Goal: Task Accomplishment & Management: Manage account settings

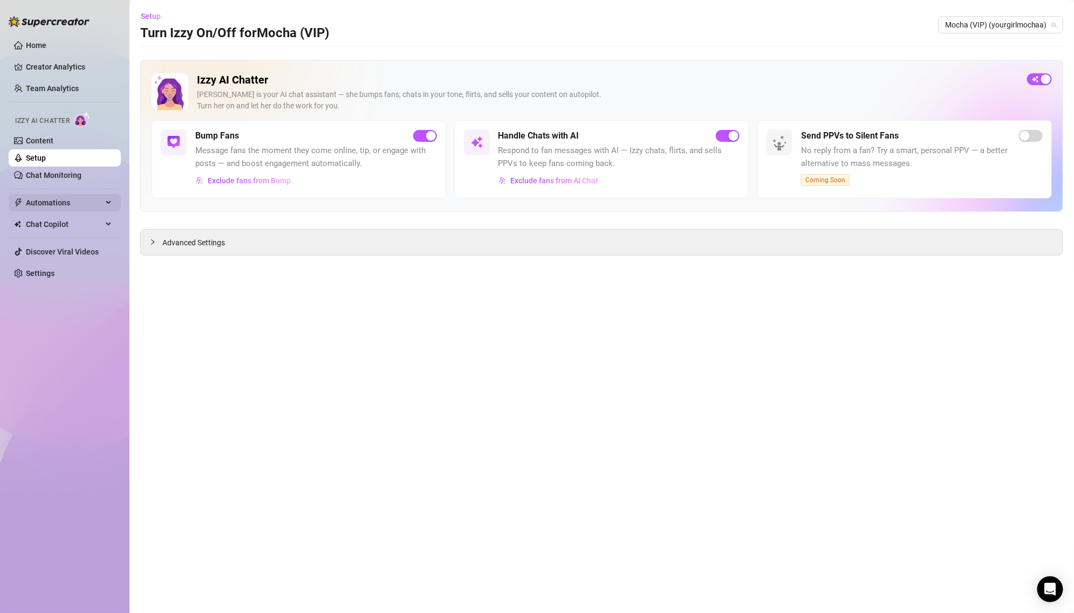
click at [74, 202] on span "Automations" at bounding box center [64, 202] width 77 height 17
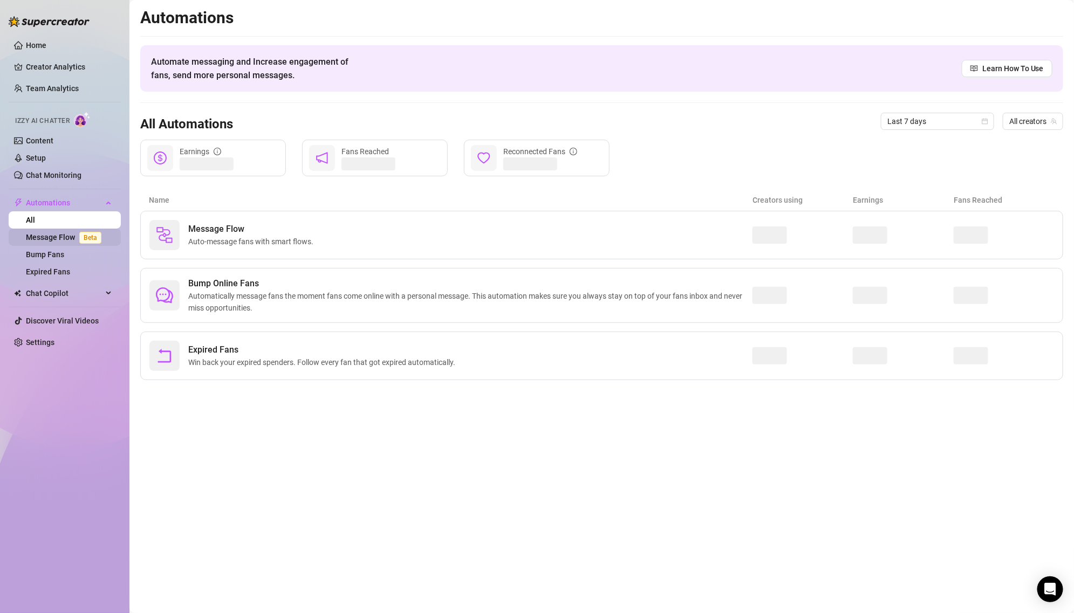
click at [78, 242] on link "Message Flow Beta" at bounding box center [66, 237] width 80 height 9
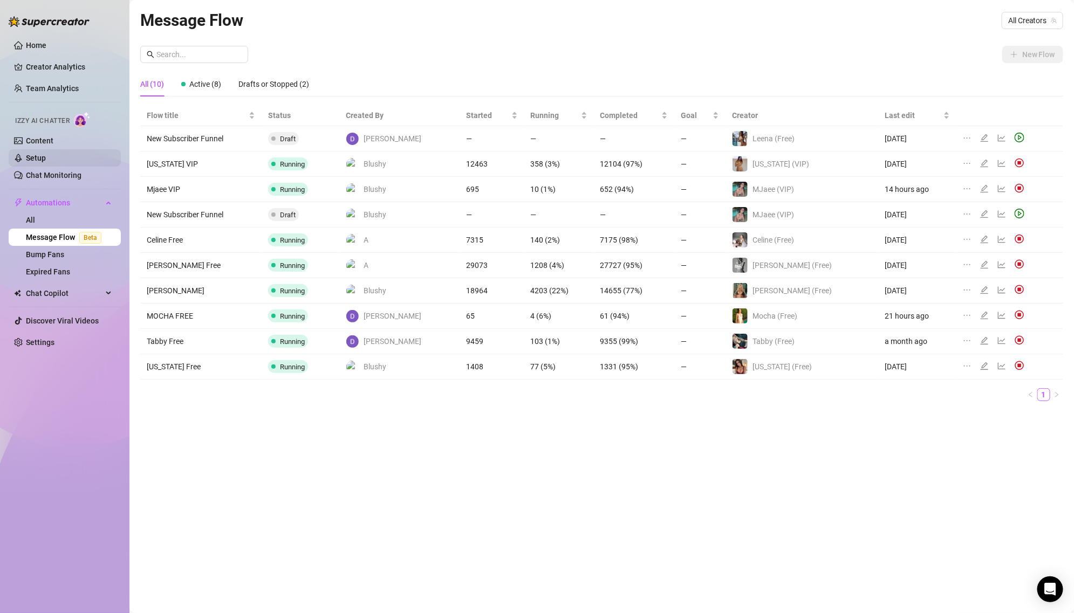
click at [46, 154] on link "Setup" at bounding box center [36, 158] width 20 height 9
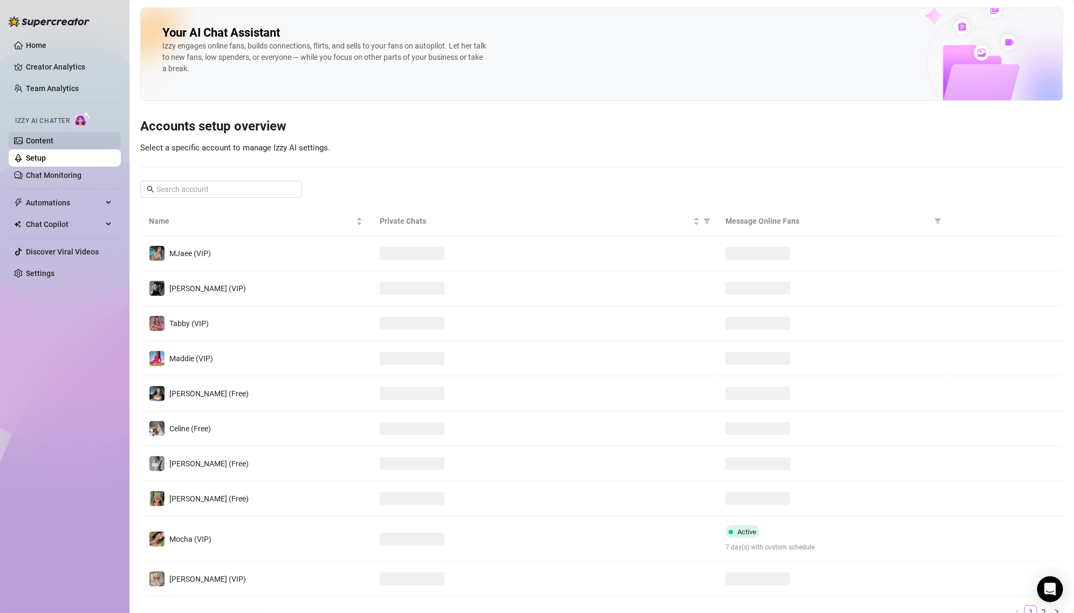
click at [53, 136] on link "Content" at bounding box center [40, 140] width 28 height 9
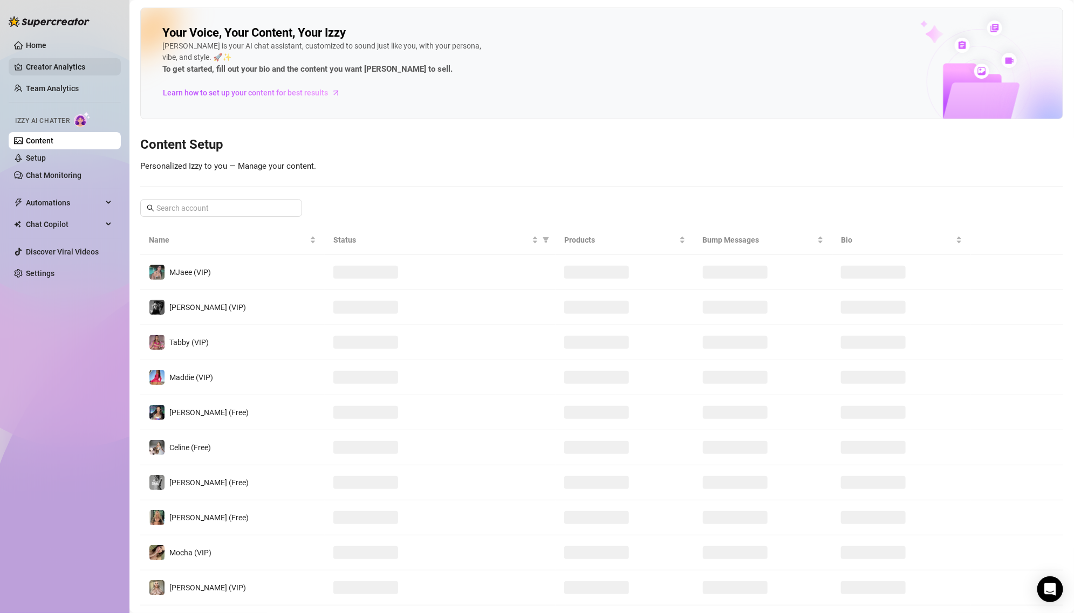
click at [64, 67] on link "Creator Analytics" at bounding box center [69, 66] width 86 height 17
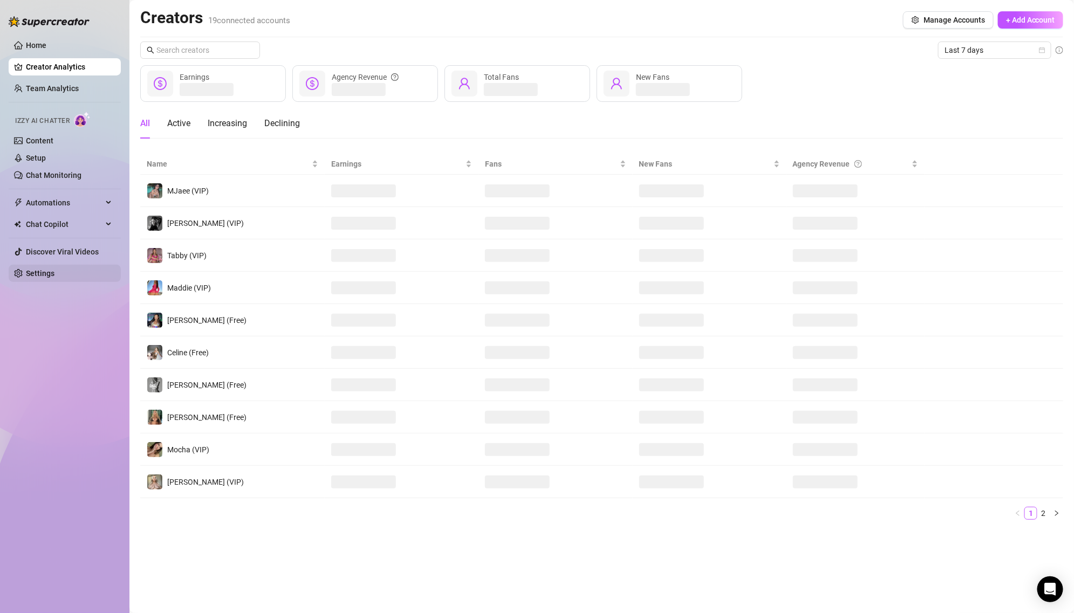
click at [54, 274] on link "Settings" at bounding box center [40, 273] width 29 height 9
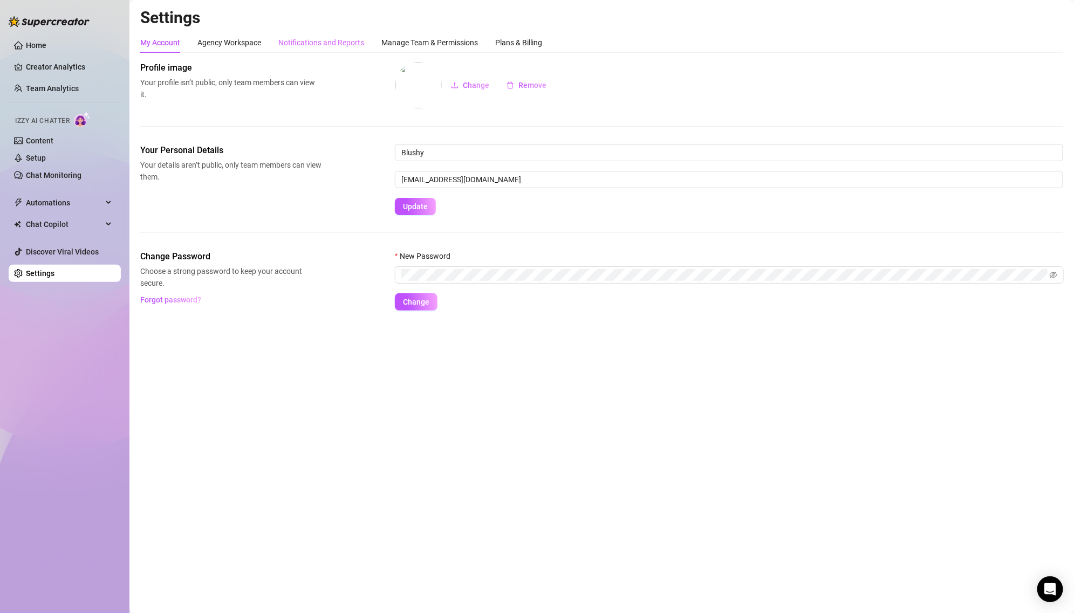
click at [335, 49] on div "Notifications and Reports" at bounding box center [321, 42] width 86 height 20
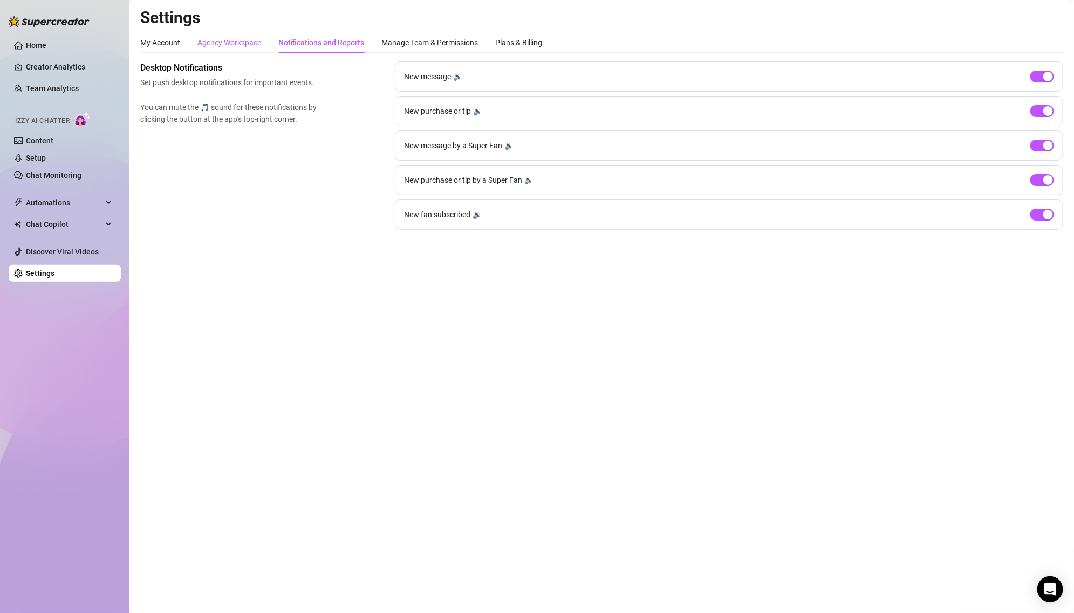
click at [245, 46] on div "Agency Workspace" at bounding box center [229, 43] width 64 height 12
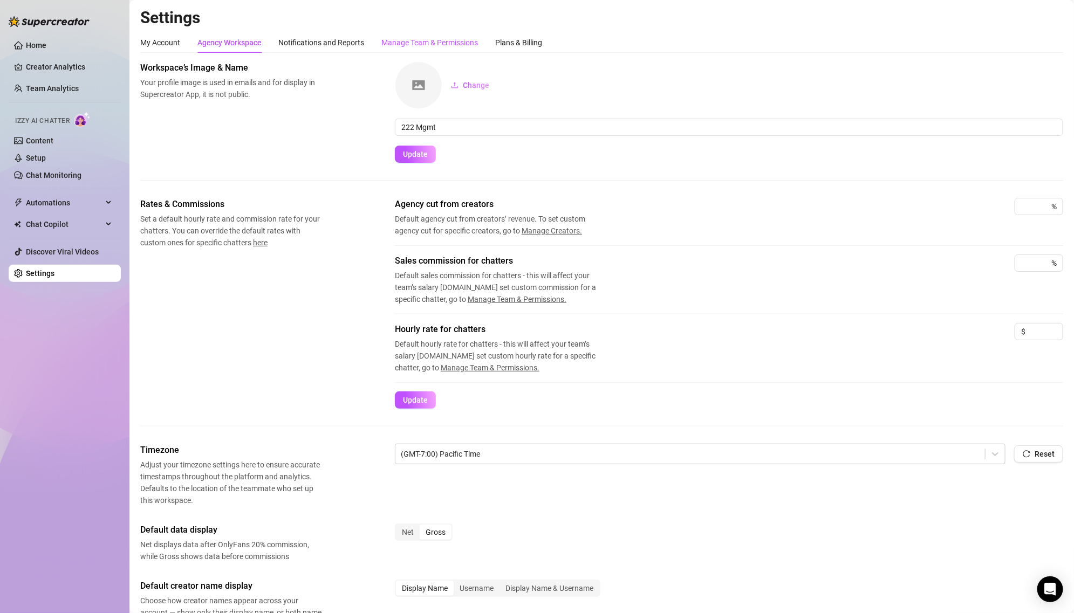
click at [382, 37] on div "Manage Team & Permissions" at bounding box center [429, 43] width 97 height 12
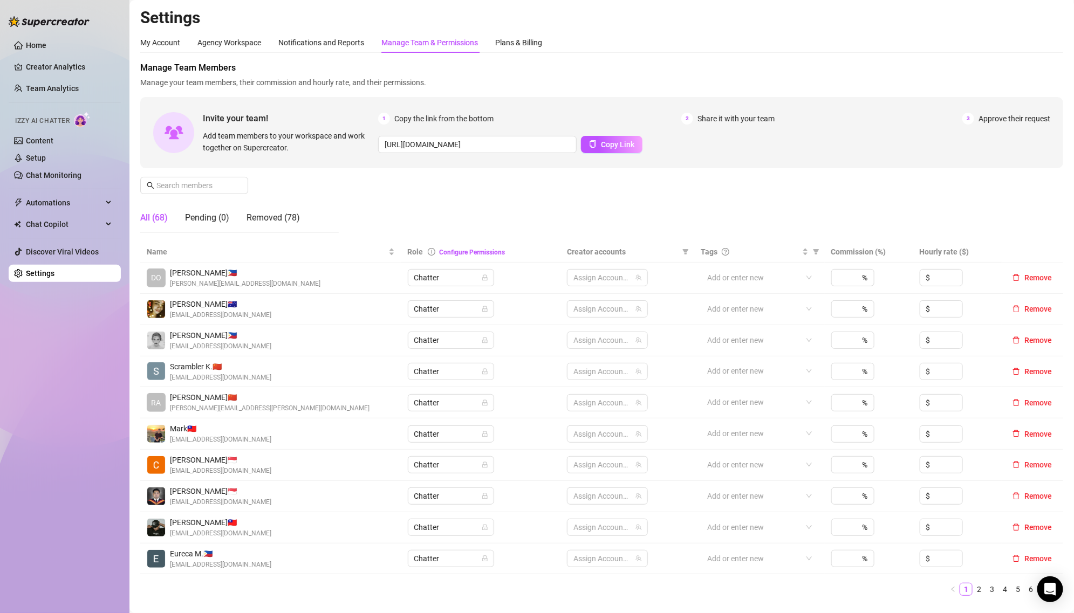
click at [382, 37] on div "Manage Team & Permissions" at bounding box center [429, 43] width 97 height 12
click at [172, 32] on div "My Account" at bounding box center [160, 42] width 40 height 20
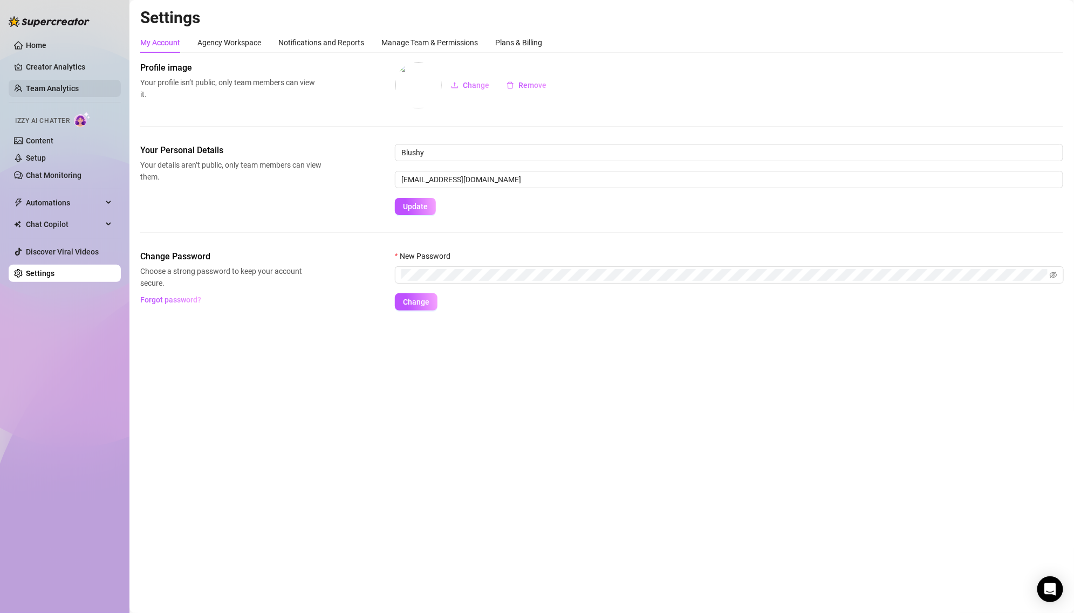
click at [64, 86] on link "Team Analytics" at bounding box center [52, 88] width 53 height 9
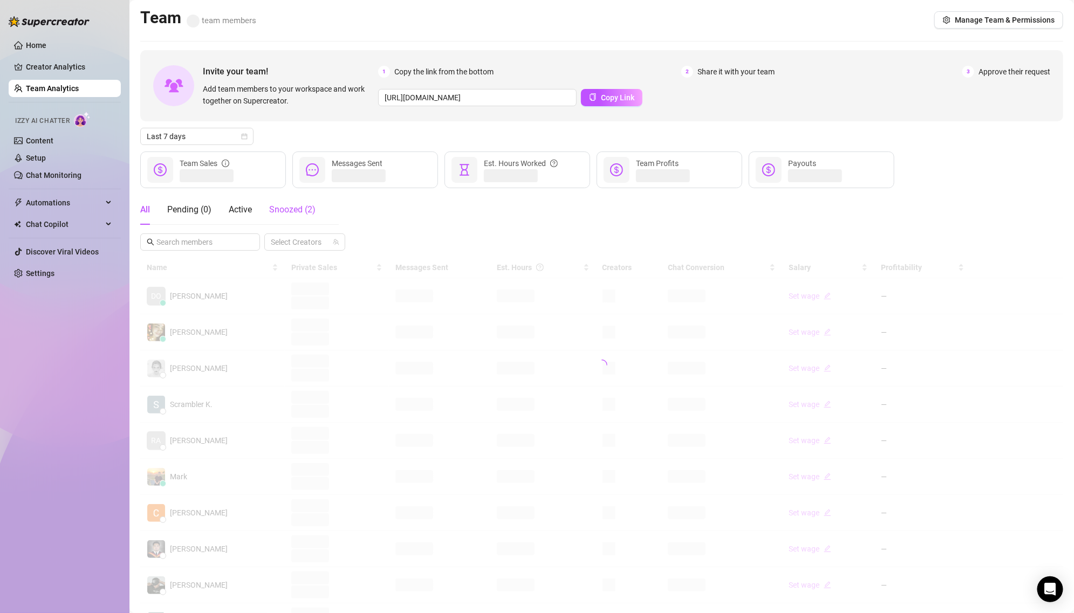
click at [292, 211] on span "Snoozed ( 2 )" at bounding box center [292, 209] width 46 height 10
click at [238, 316] on div at bounding box center [601, 303] width 923 height 93
click at [222, 425] on main "Team team members Manage Team & Permissions Invite your team! Add team members …" at bounding box center [601, 306] width 945 height 613
click at [158, 213] on div "All Pending ( 0 ) Active Snoozed ( 2 )" at bounding box center [227, 210] width 175 height 30
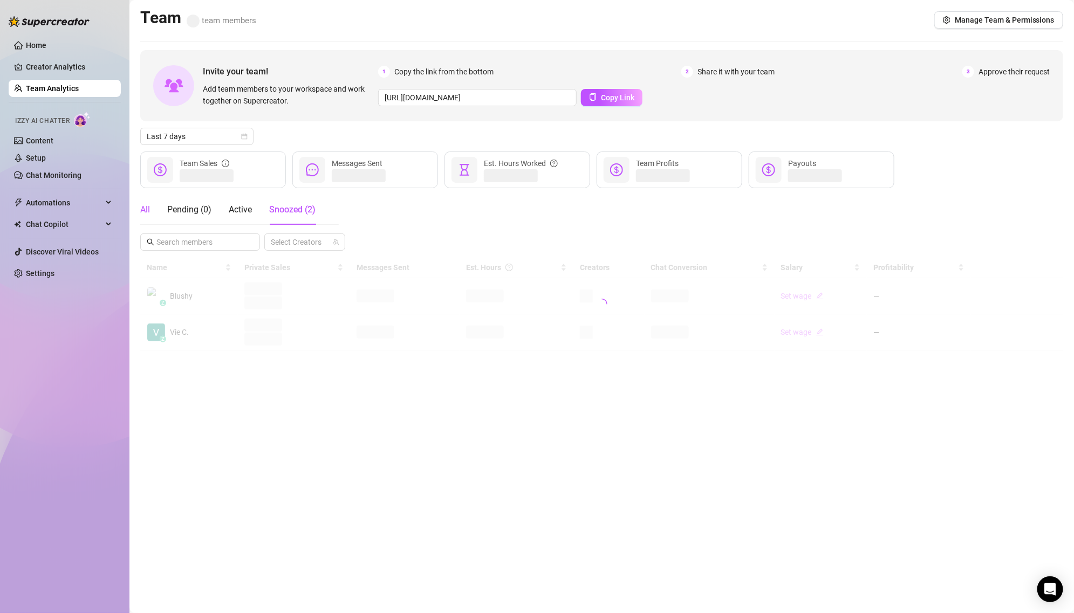
click at [141, 213] on div "All" at bounding box center [145, 209] width 10 height 13
click at [275, 218] on div "Snoozed ( 2 )" at bounding box center [292, 210] width 46 height 30
click at [153, 205] on div "All Pending ( 0 ) Active Snoozed ( 1 )" at bounding box center [227, 210] width 175 height 30
click at [236, 329] on main "Team 68 team members Manage Team & Permissions Invite your team! Add team membe…" at bounding box center [601, 306] width 945 height 613
click at [148, 207] on div "All" at bounding box center [145, 209] width 10 height 13
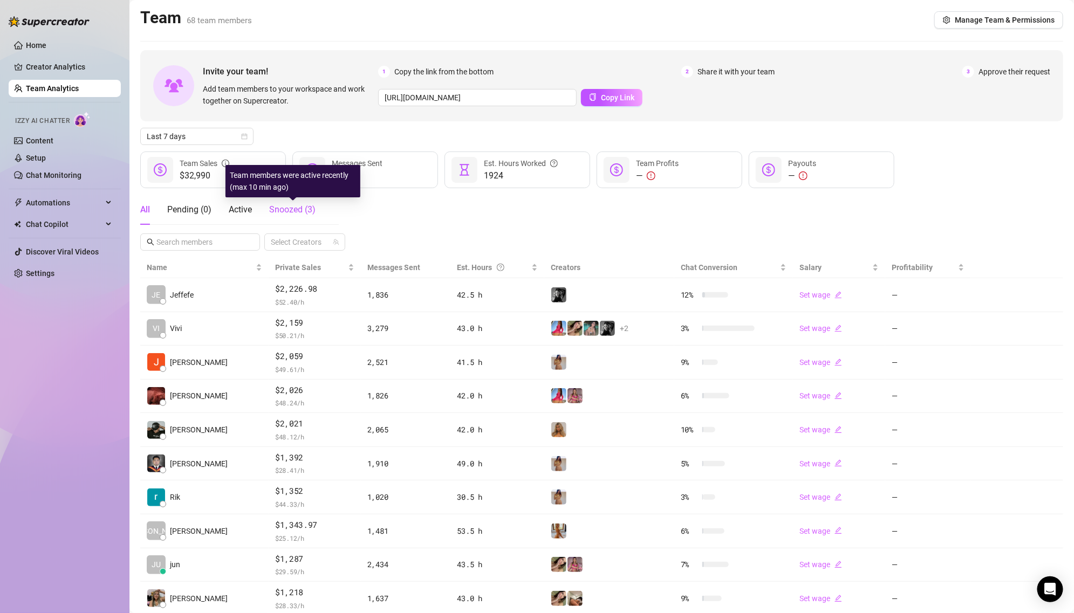
click at [294, 208] on span "Snoozed ( 3 )" at bounding box center [292, 209] width 46 height 10
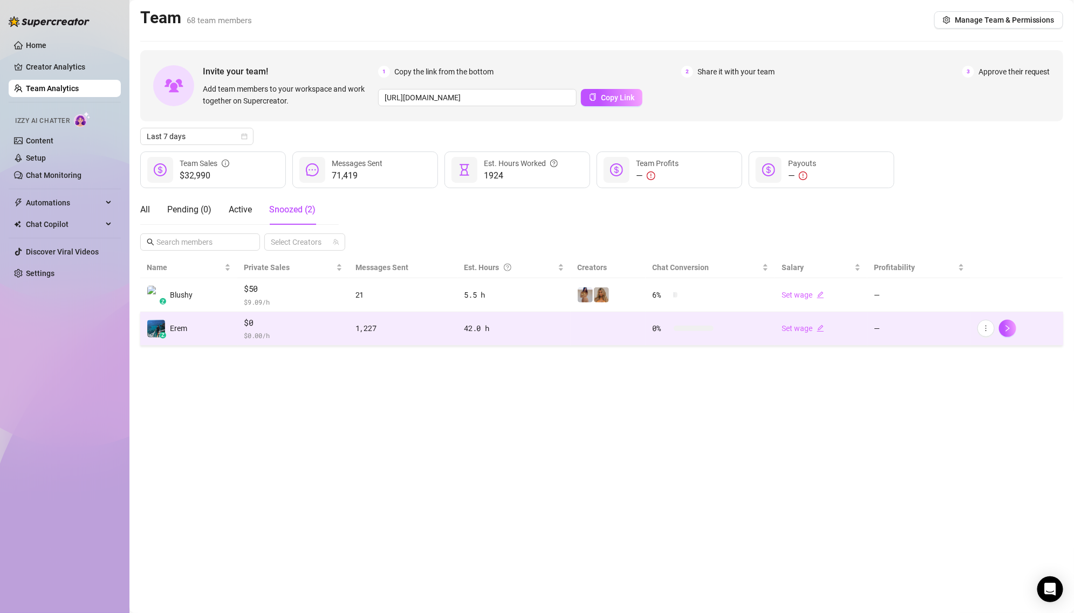
click at [274, 314] on td "$0 $ 0.00 /h" at bounding box center [293, 329] width 112 height 34
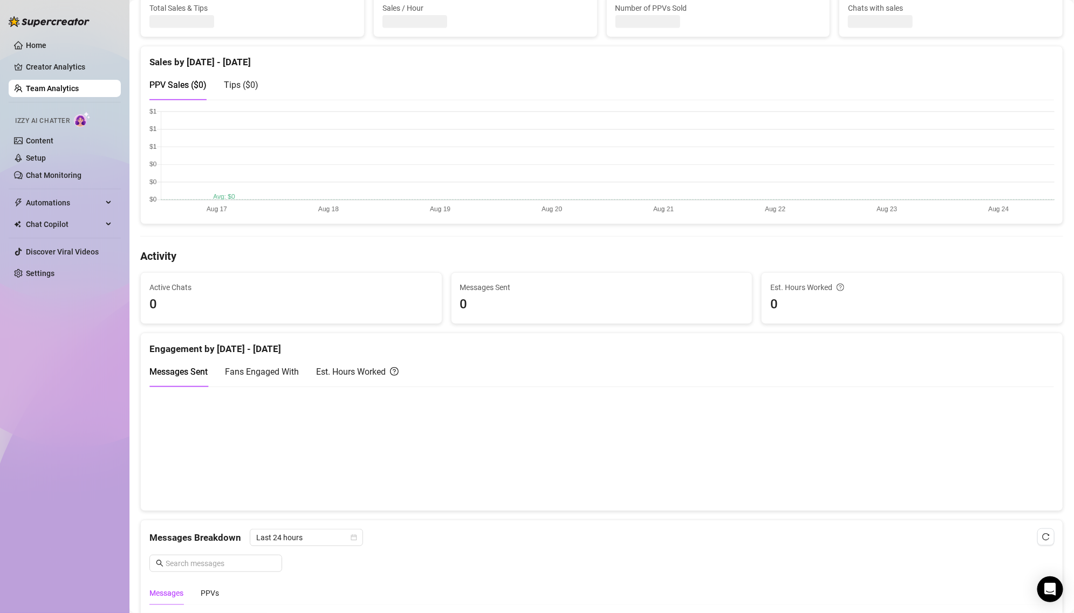
scroll to position [329, 0]
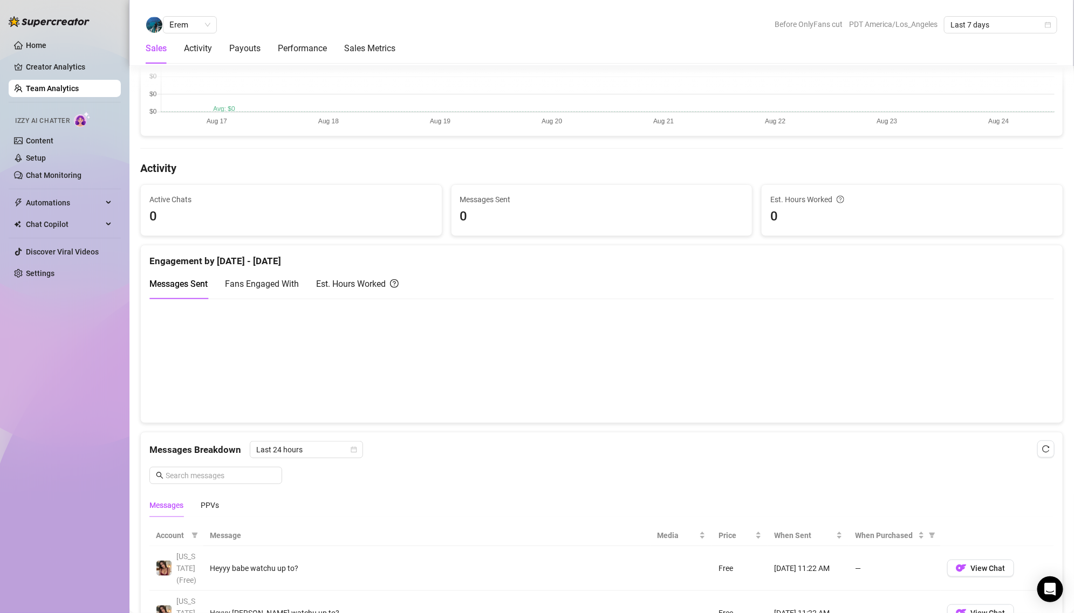
click at [544, 116] on canvas at bounding box center [601, 73] width 905 height 107
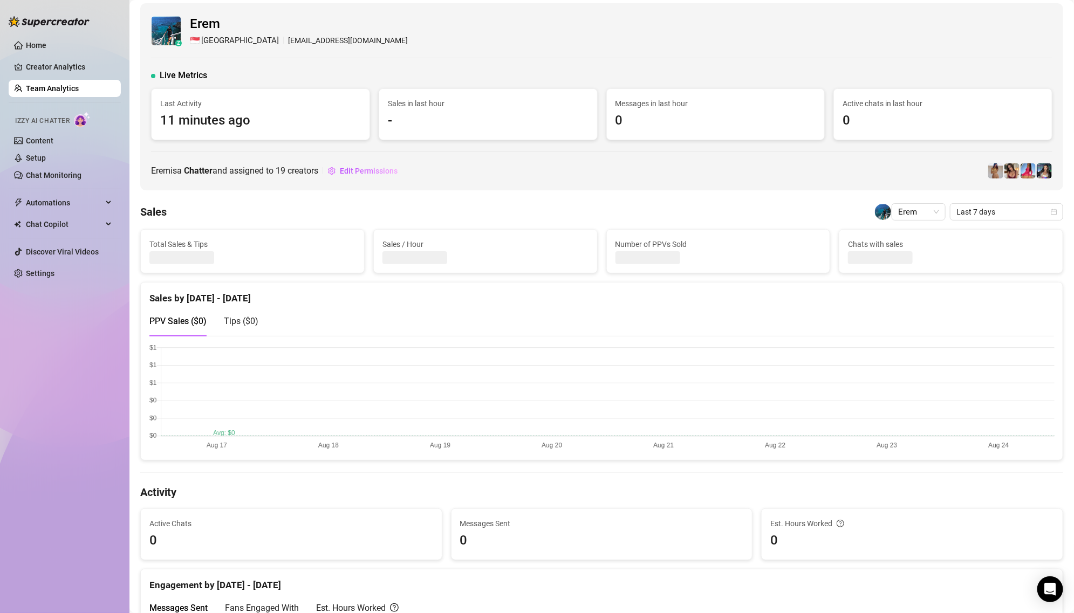
scroll to position [0, 0]
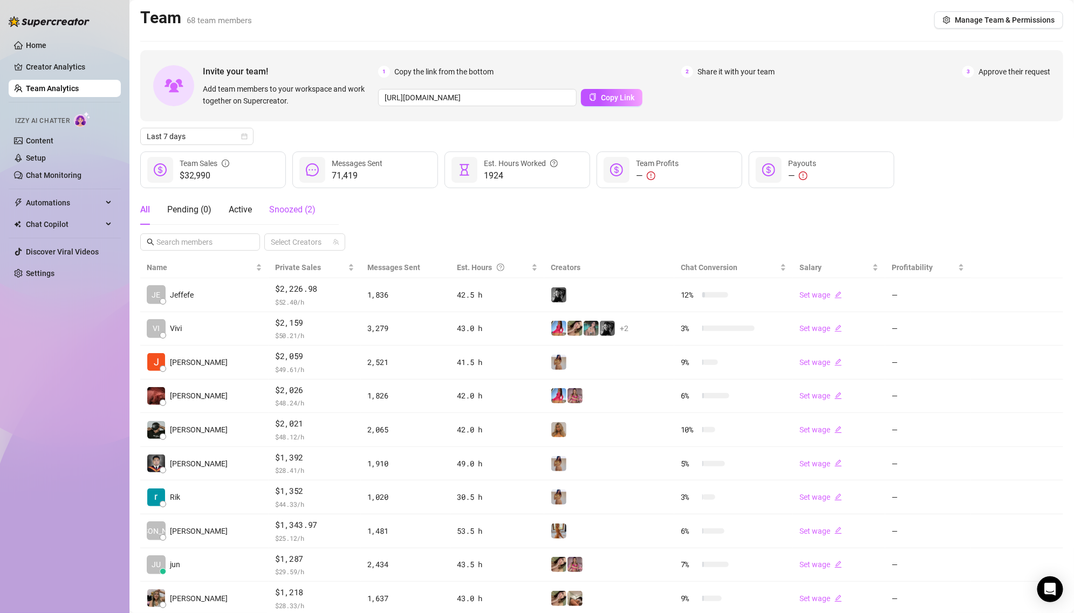
click at [291, 204] on span "Snoozed ( 2 )" at bounding box center [292, 209] width 46 height 10
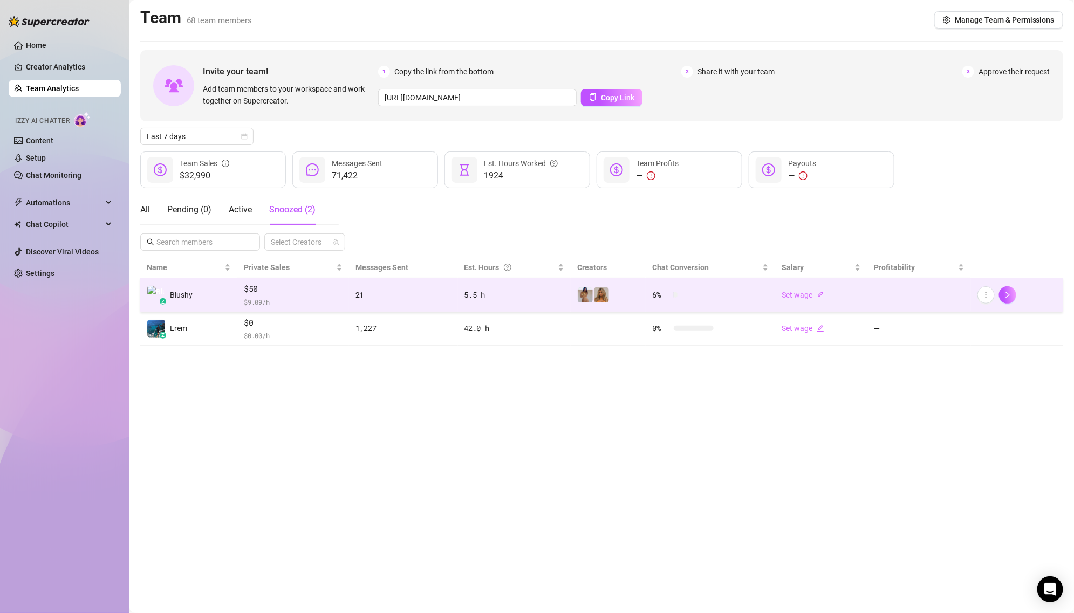
click at [243, 305] on td "$50 $ 9.09 /h" at bounding box center [293, 295] width 112 height 34
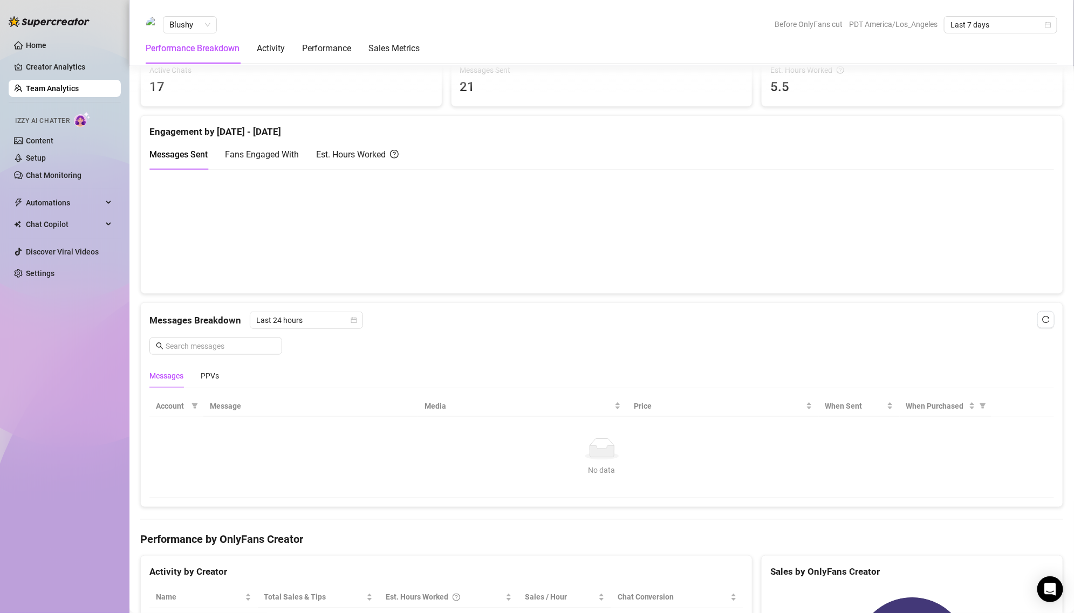
scroll to position [502, 0]
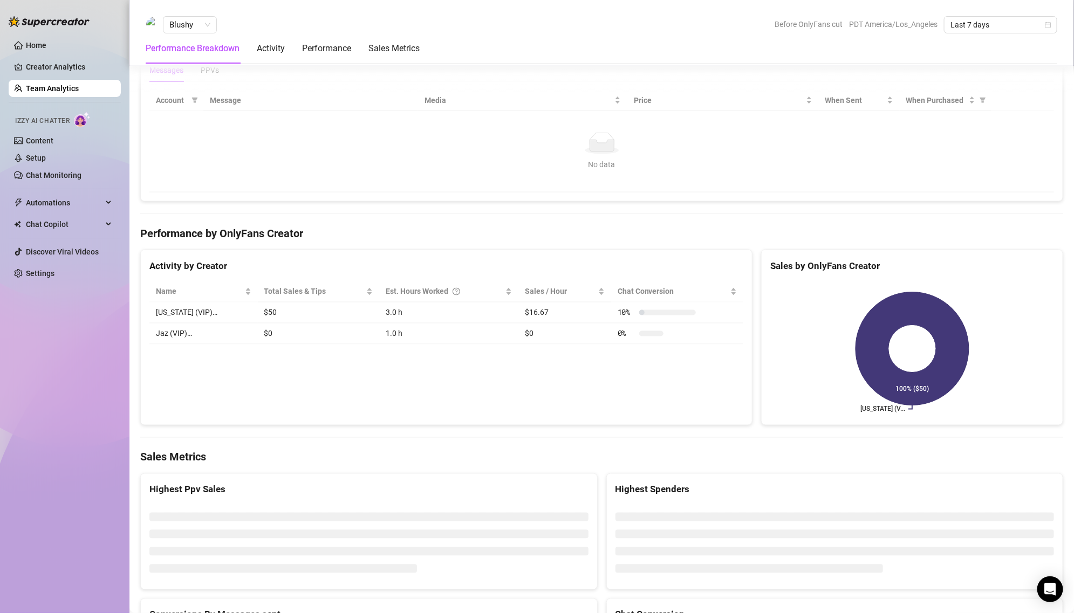
click at [224, 313] on td "[US_STATE] (VIP)…" at bounding box center [203, 313] width 108 height 21
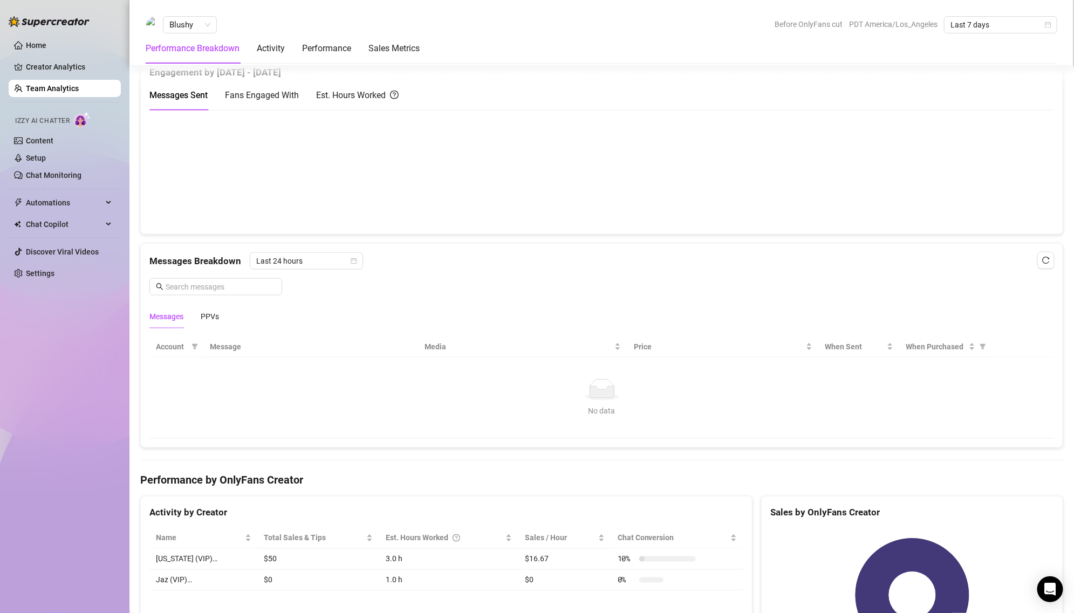
scroll to position [489, 0]
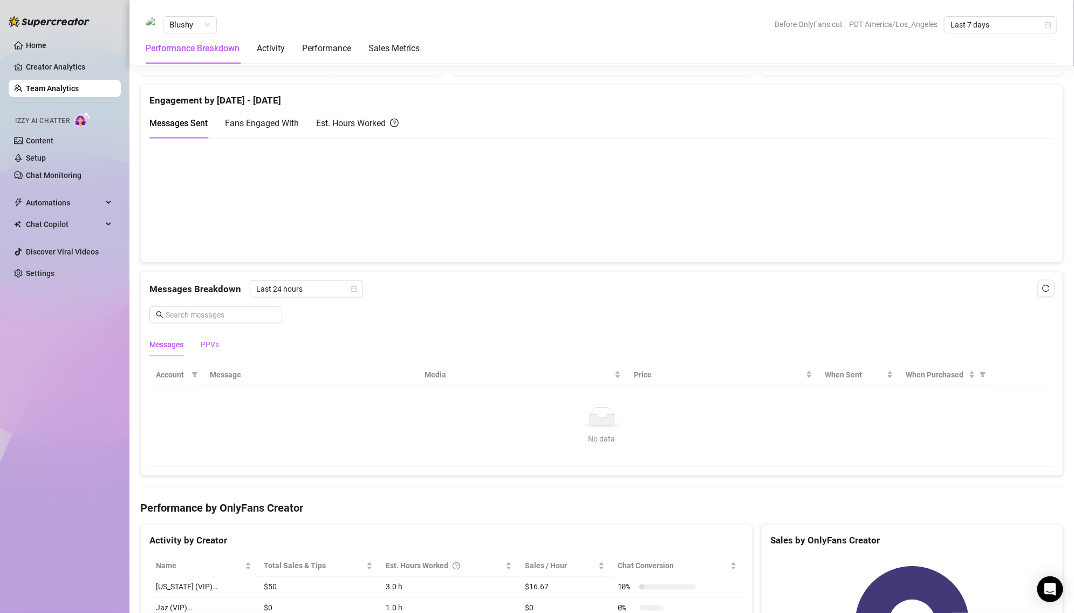
click at [214, 340] on div "PPVs" at bounding box center [210, 345] width 18 height 12
click at [177, 342] on div "Messages" at bounding box center [166, 345] width 34 height 12
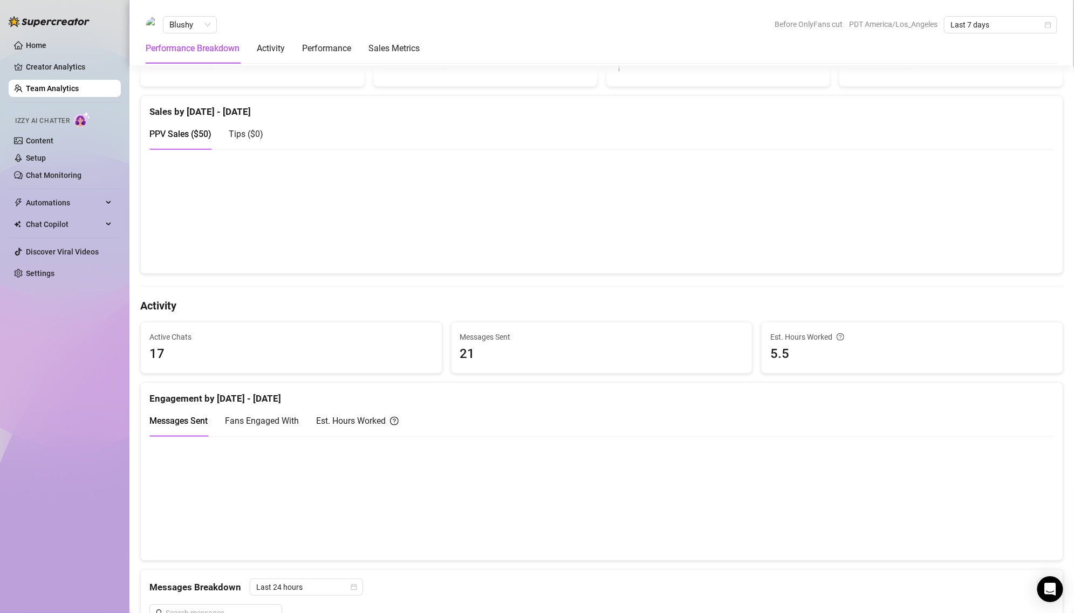
scroll to position [0, 0]
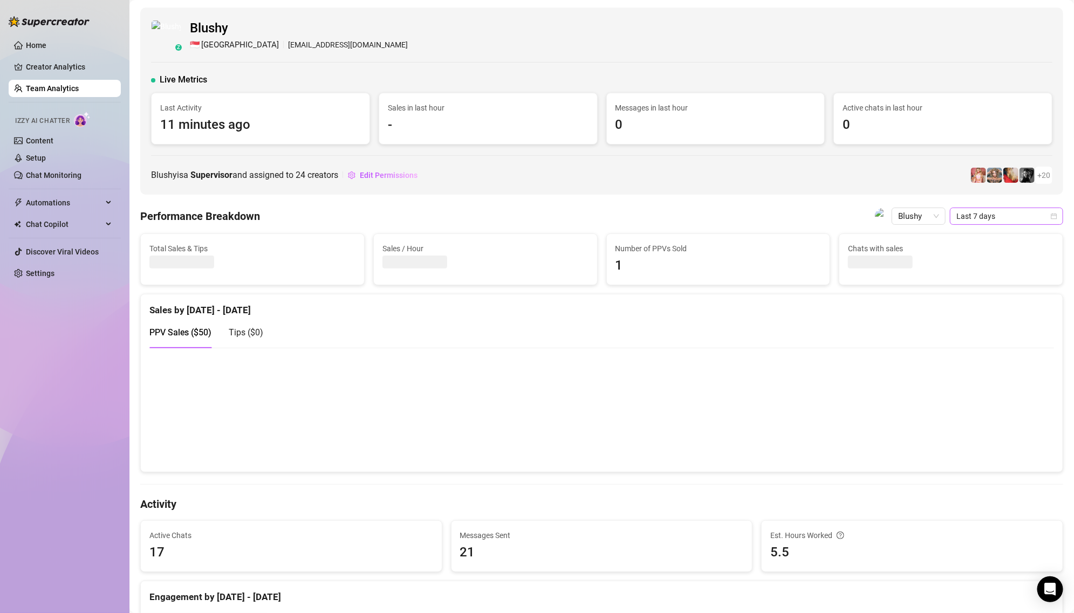
click at [989, 213] on span "Last 7 days" at bounding box center [1006, 216] width 100 height 16
click at [979, 293] on div "Last 90 days" at bounding box center [1007, 289] width 96 height 12
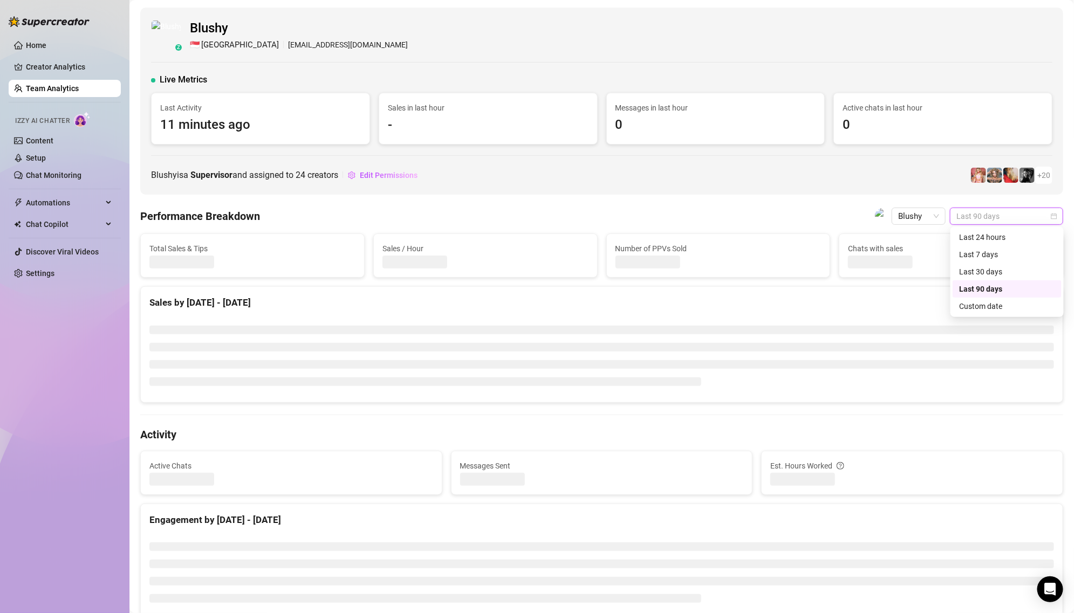
click at [985, 211] on span "Last 90 days" at bounding box center [1006, 216] width 100 height 16
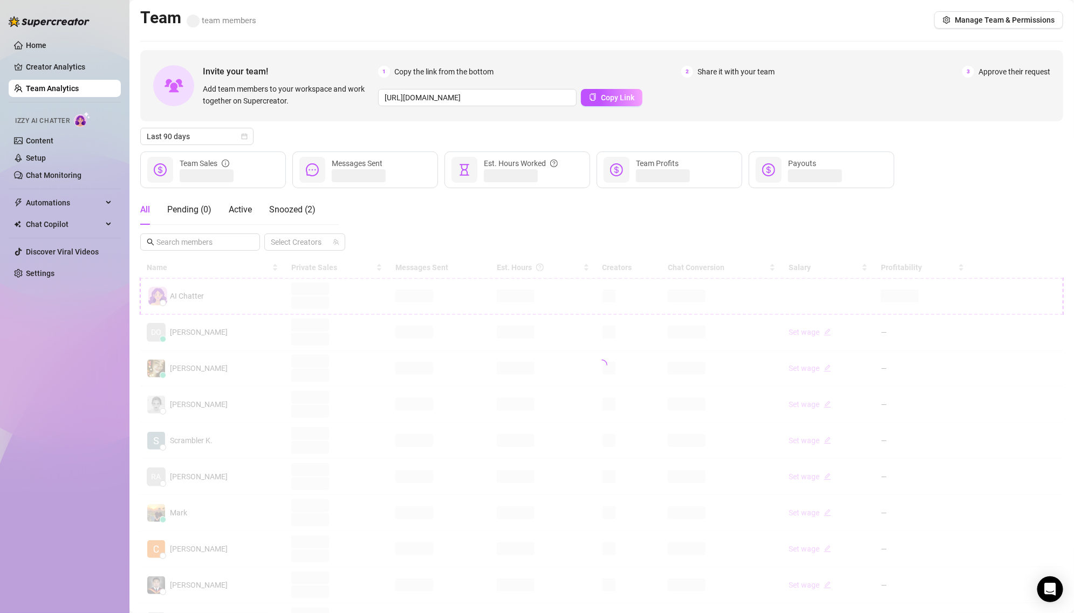
click at [371, 600] on div "Name Private Sales Messages Sent Est. Hours Creators Chat Conversion Salary Pro…" at bounding box center [601, 459] width 923 height 404
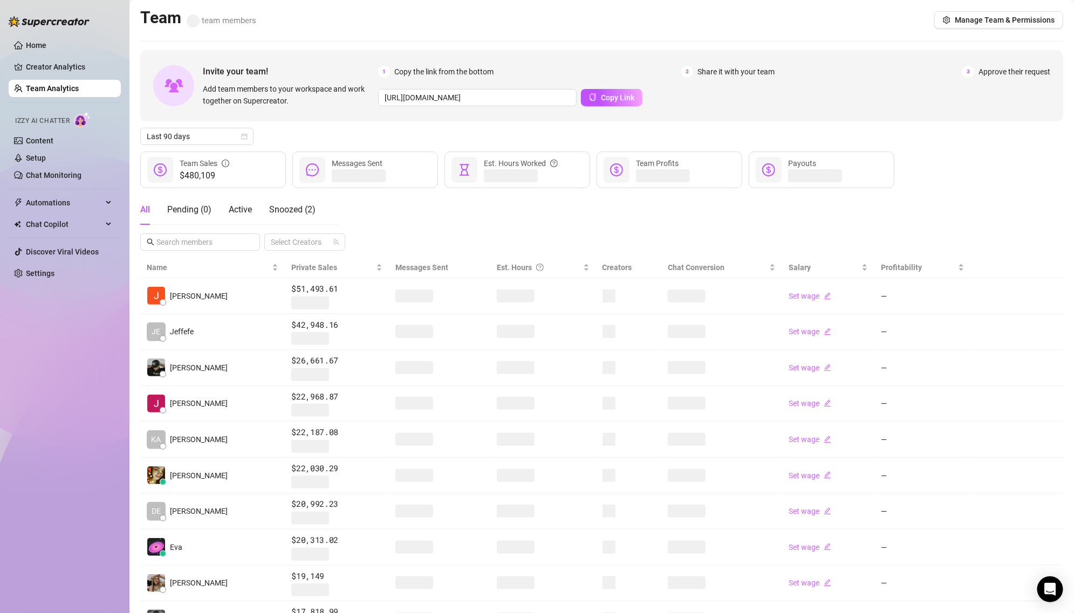
click at [44, 358] on div "Home Creator Analytics Team Analytics Izzy AI Chatter Content Setup Chat Monito…" at bounding box center [65, 302] width 112 height 604
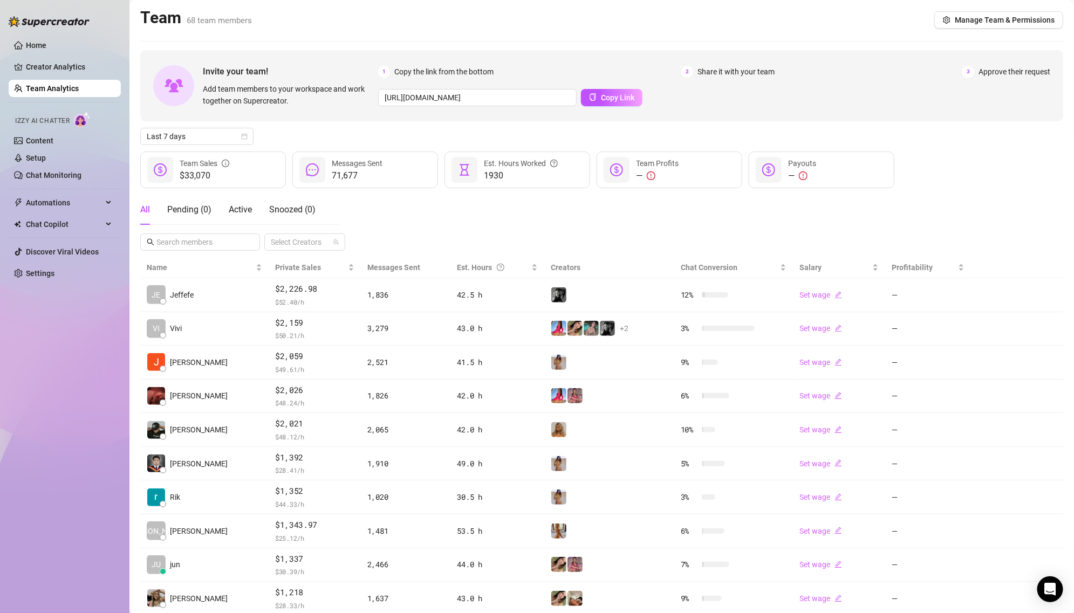
click at [63, 263] on ul "Home Creator Analytics Team Analytics Izzy AI Chatter Content Setup Chat Monito…" at bounding box center [65, 159] width 112 height 254
click at [54, 269] on link "Settings" at bounding box center [40, 273] width 29 height 9
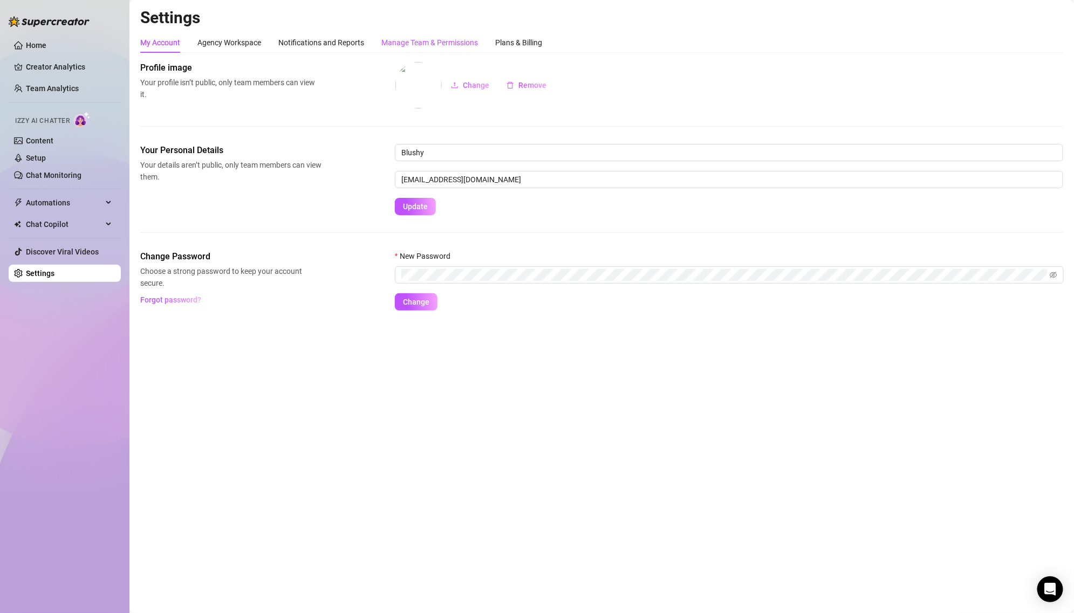
click at [396, 42] on div "Manage Team & Permissions" at bounding box center [429, 43] width 97 height 12
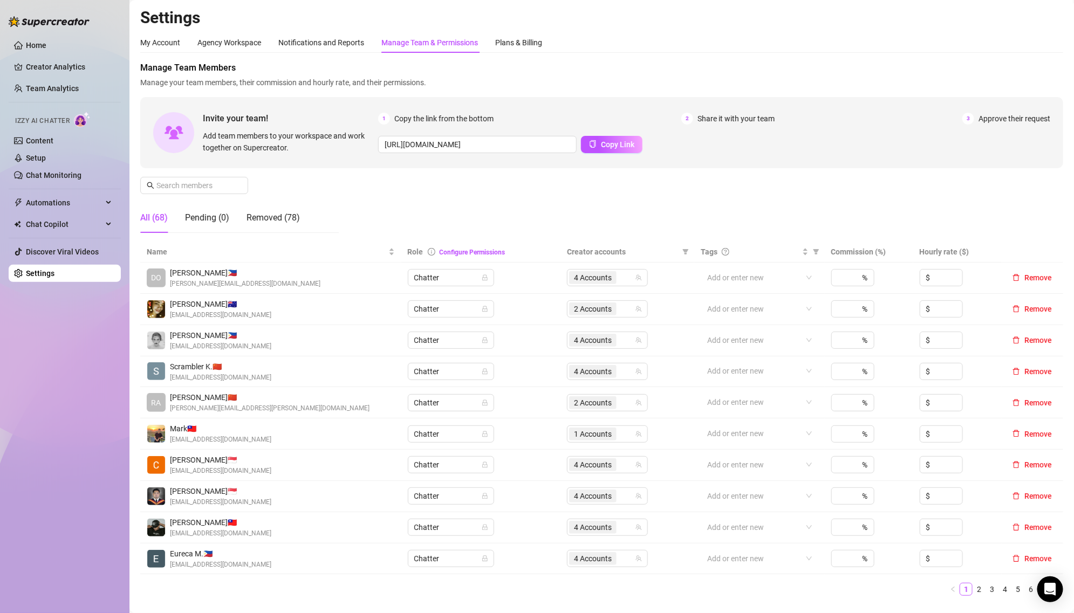
click at [230, 213] on div "All (68) Pending (0) Removed (78)" at bounding box center [220, 218] width 160 height 30
click at [211, 218] on div "Pending (0)" at bounding box center [207, 217] width 44 height 13
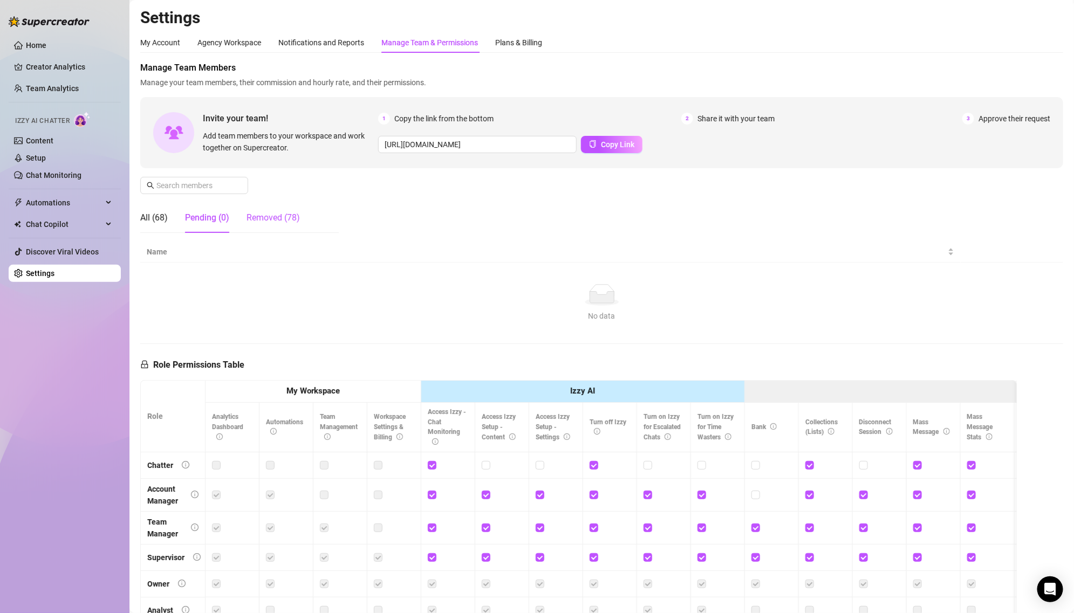
click at [275, 216] on div "Removed (78)" at bounding box center [273, 217] width 53 height 13
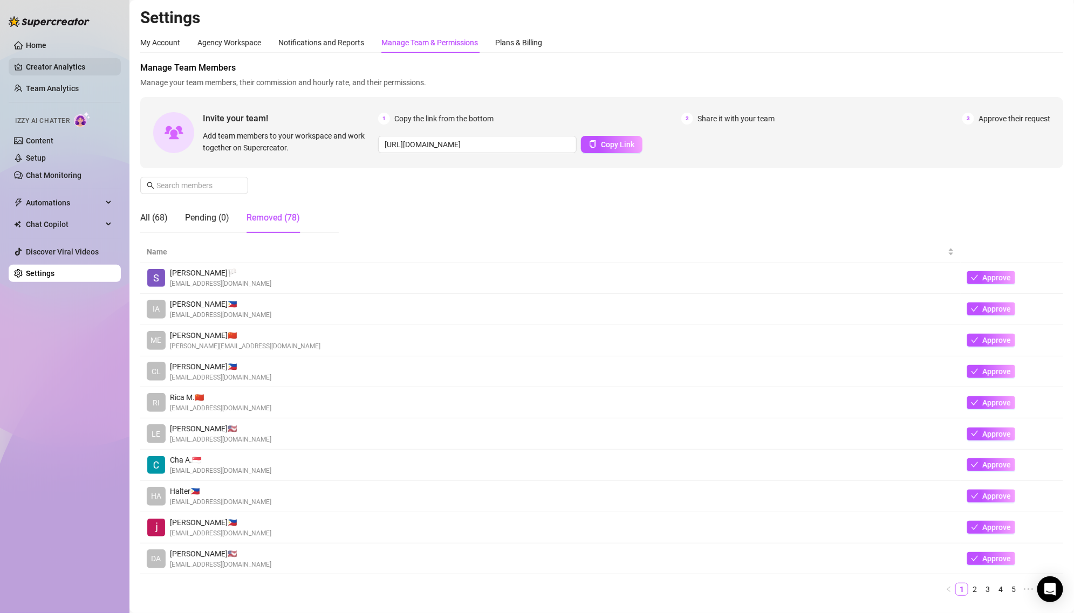
click at [71, 64] on link "Creator Analytics" at bounding box center [69, 66] width 86 height 17
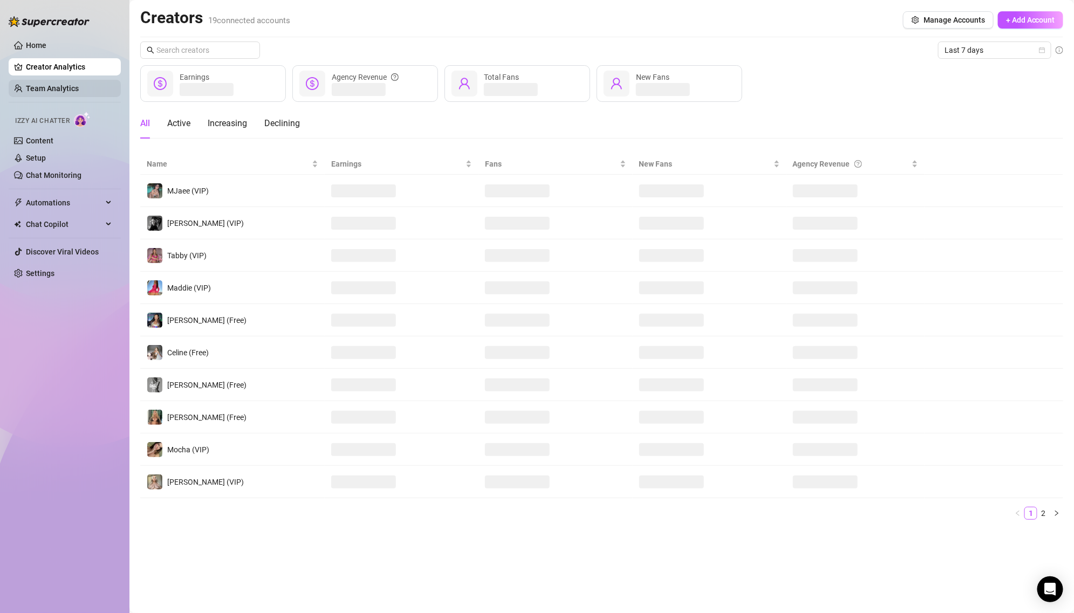
click at [79, 91] on link "Team Analytics" at bounding box center [52, 88] width 53 height 9
